Goal: Check status: Check status

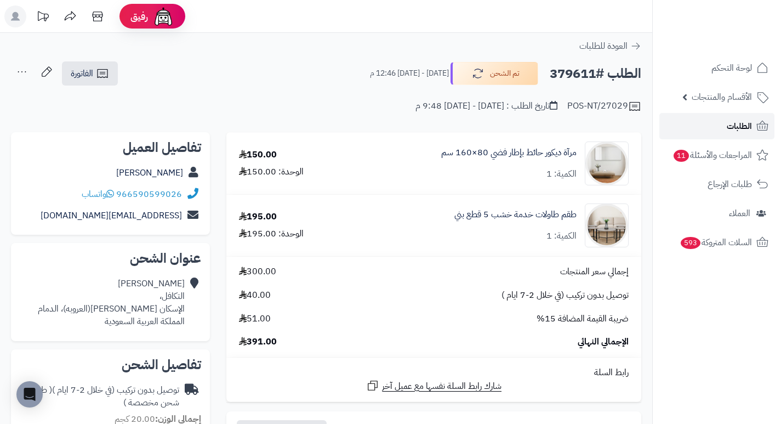
click at [732, 127] on span "الطلبات" at bounding box center [739, 125] width 25 height 15
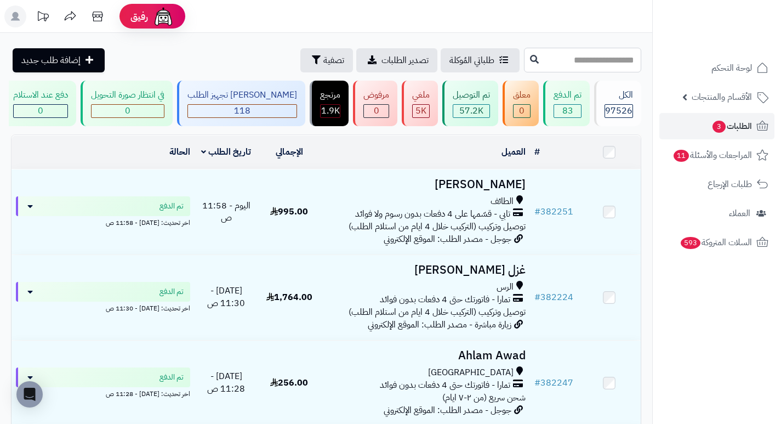
paste input "******"
type input "******"
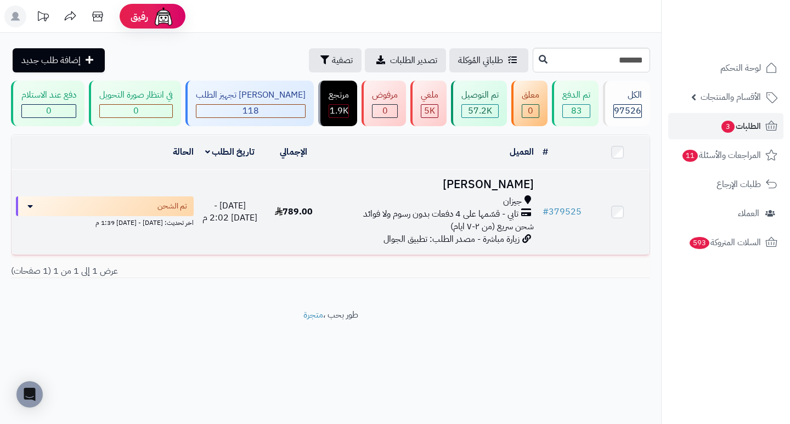
click at [509, 188] on h3 "منيرة حسين" at bounding box center [431, 184] width 203 height 13
